Goal: Find specific page/section: Find specific page/section

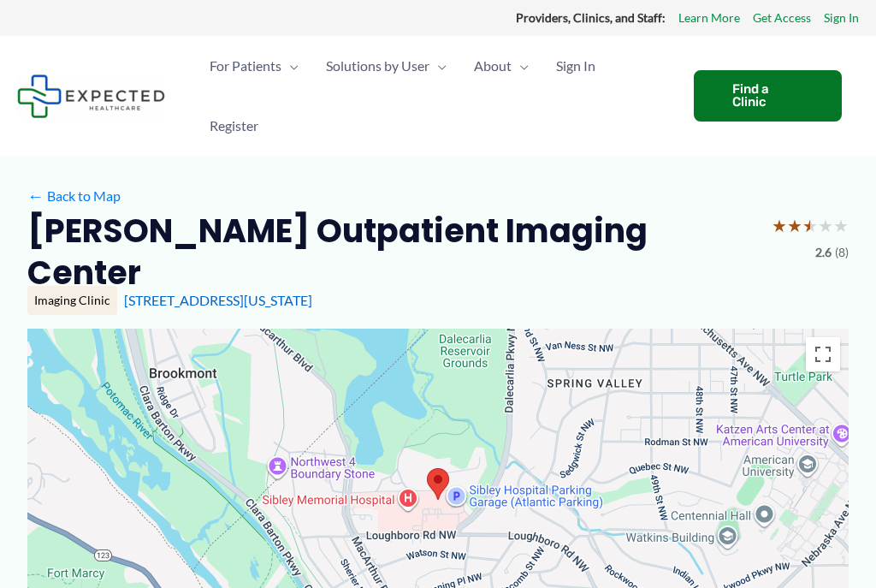
click at [777, 97] on div "Find a Clinic" at bounding box center [768, 95] width 148 height 51
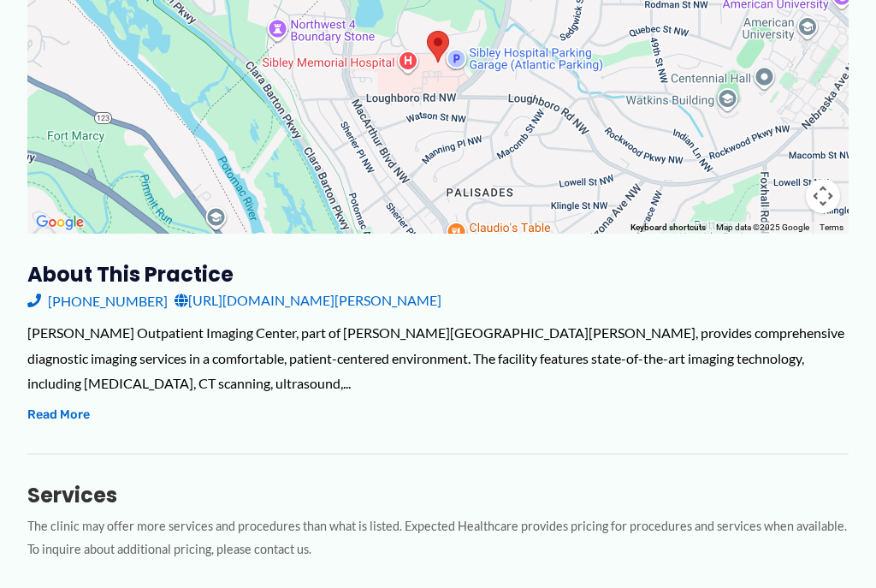
scroll to position [446, 0]
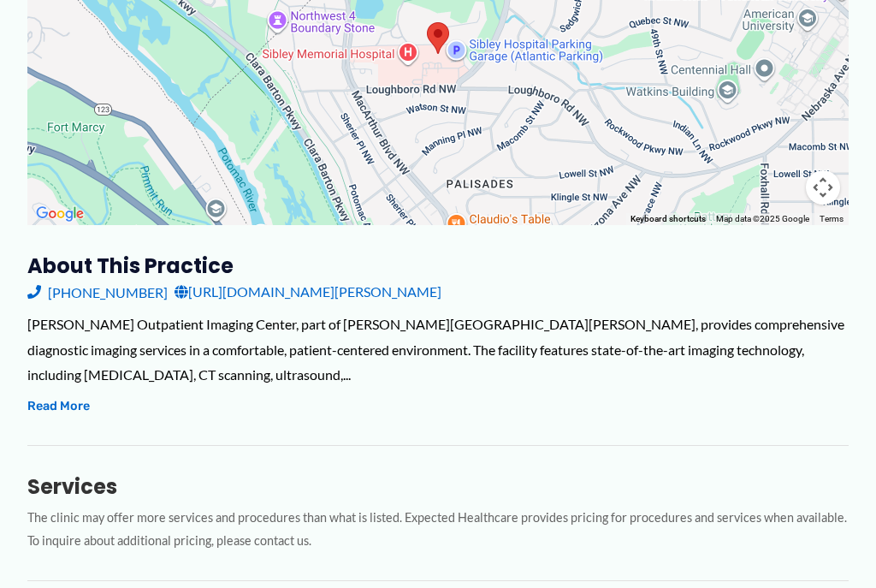
click at [37, 396] on button "Read More" at bounding box center [58, 406] width 62 height 21
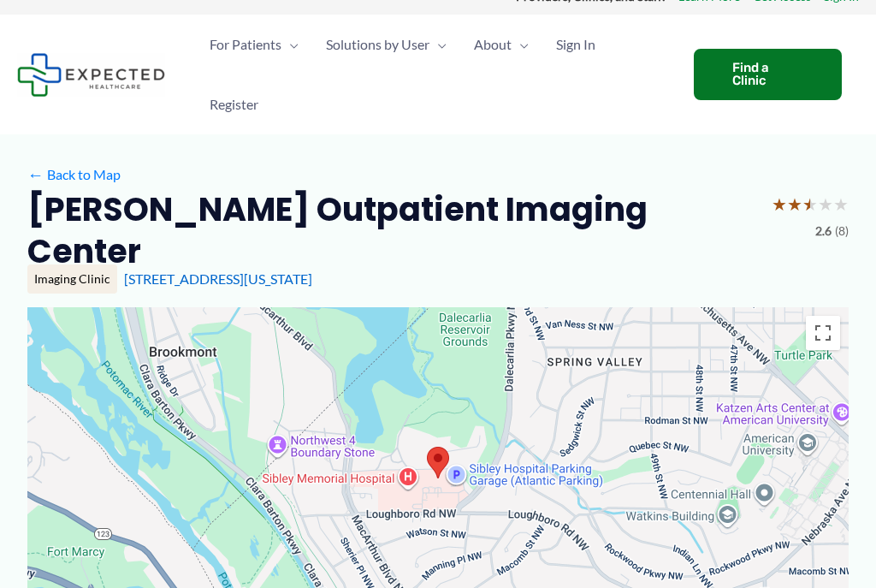
scroll to position [0, 0]
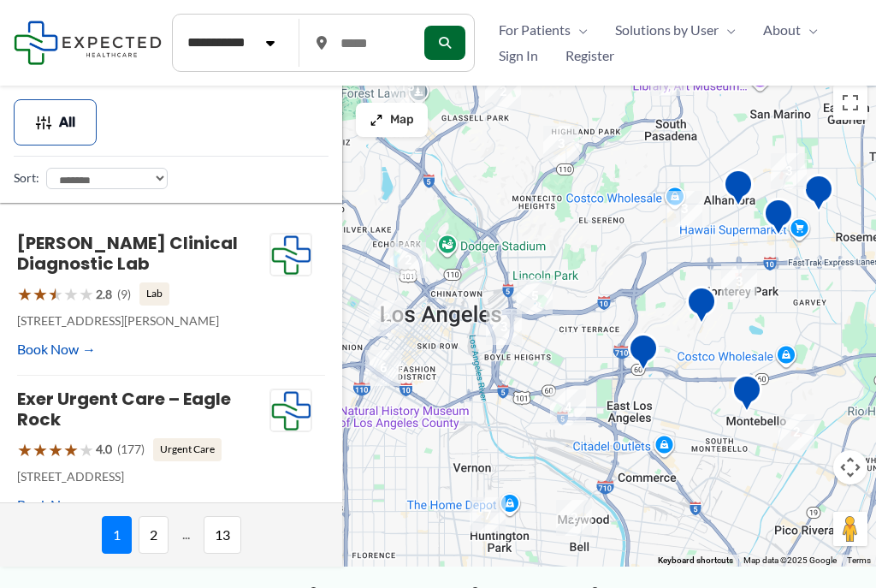
click at [41, 327] on p "[STREET_ADDRESS][PERSON_NAME]" at bounding box center [143, 321] width 252 height 22
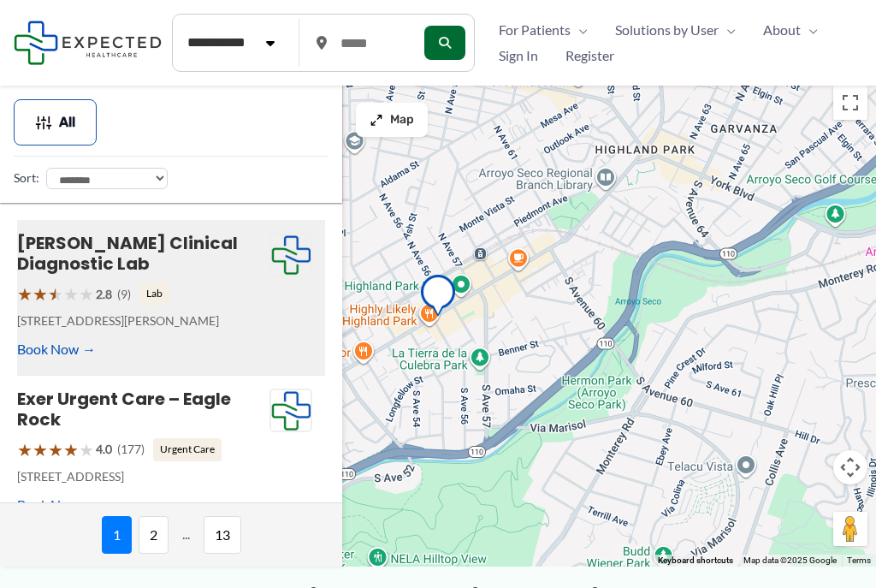
click at [30, 527] on div "Exer Urgent Care – Eagle Rock ★ ★ ★ ★ ★ 4.0 (177) Urgent Care [STREET_ADDRESS] …" at bounding box center [171, 453] width 308 height 156
